Goal: Information Seeking & Learning: Find specific fact

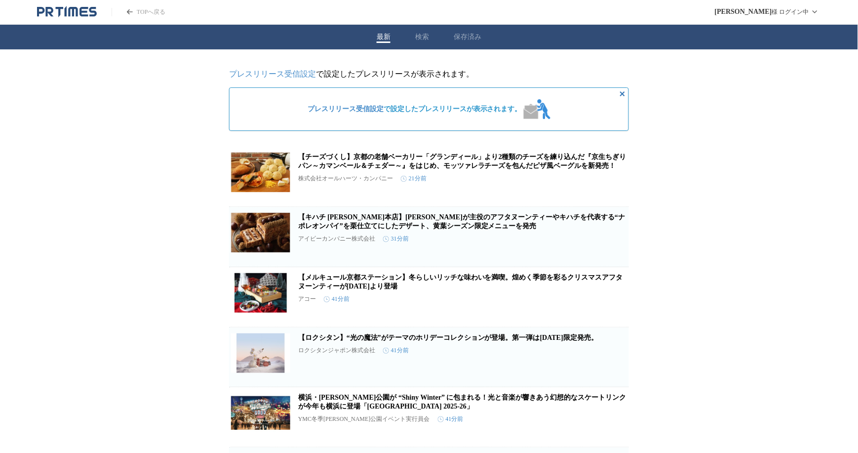
click at [423, 34] on button "検索" at bounding box center [422, 37] width 14 height 9
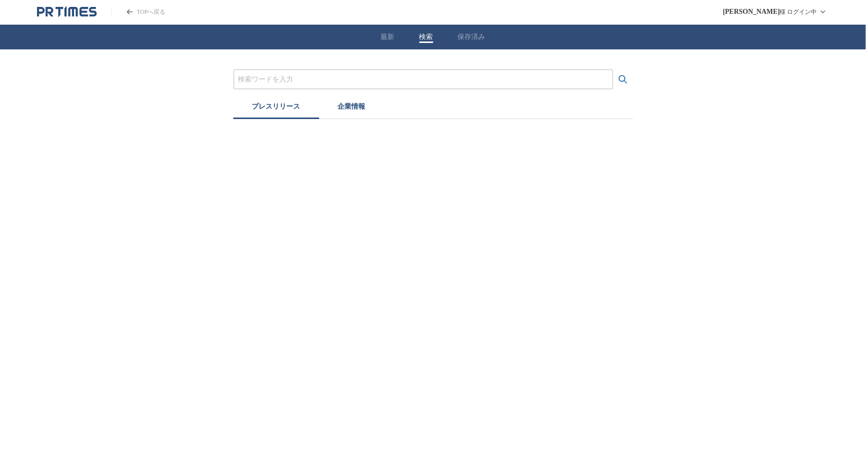
click at [348, 87] on div at bounding box center [423, 79] width 380 height 20
click at [348, 75] on input "プレスリリースおよび企業を検索する" at bounding box center [423, 79] width 370 height 11
paste input "DEK DINING（デック ダイニング） <表参道> 店舗詳細"
click at [283, 80] on input "DEK DINING（デック ダイニング） <表参道> 店舗詳細" at bounding box center [423, 79] width 370 height 11
type input "DEK DINING"
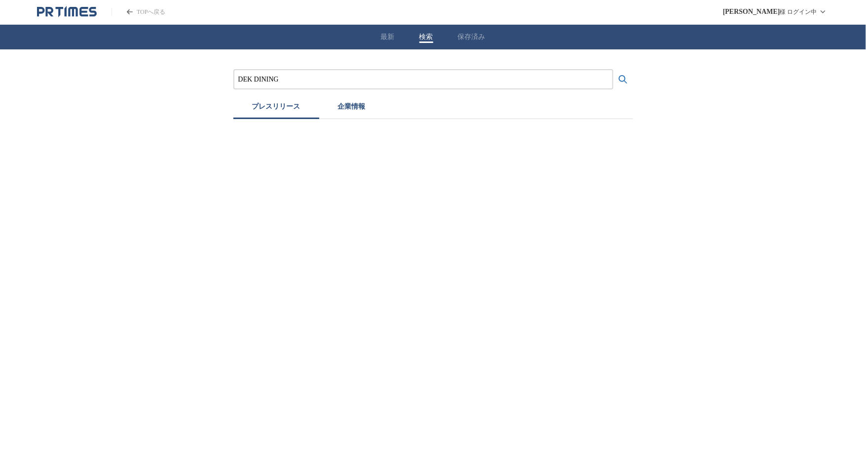
click at [614, 70] on button "検索する" at bounding box center [624, 80] width 20 height 20
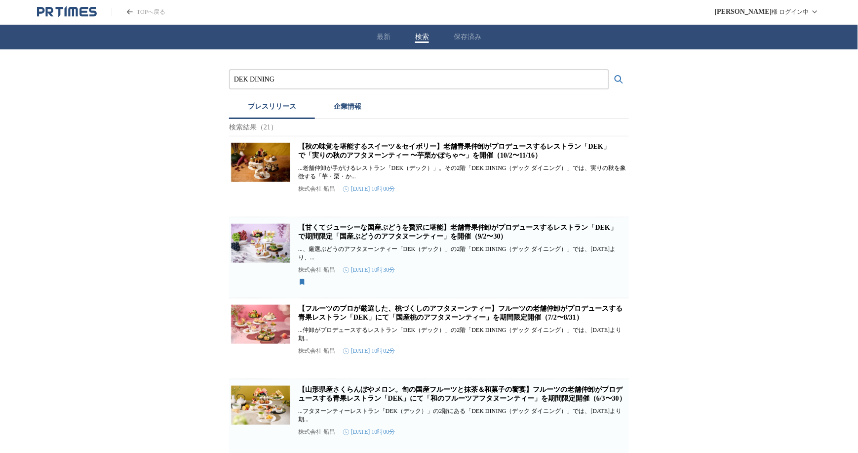
click at [347, 154] on link "【秋の味覚を堪能するスイーツ＆セイボリー】老舗青果仲卸がプロデュースするレストラン「DEK」で「実りの秋のアフタヌーンティー 〜芋栗かぼちゃ〜」を開催（10…" at bounding box center [454, 151] width 312 height 16
